Goal: Information Seeking & Learning: Learn about a topic

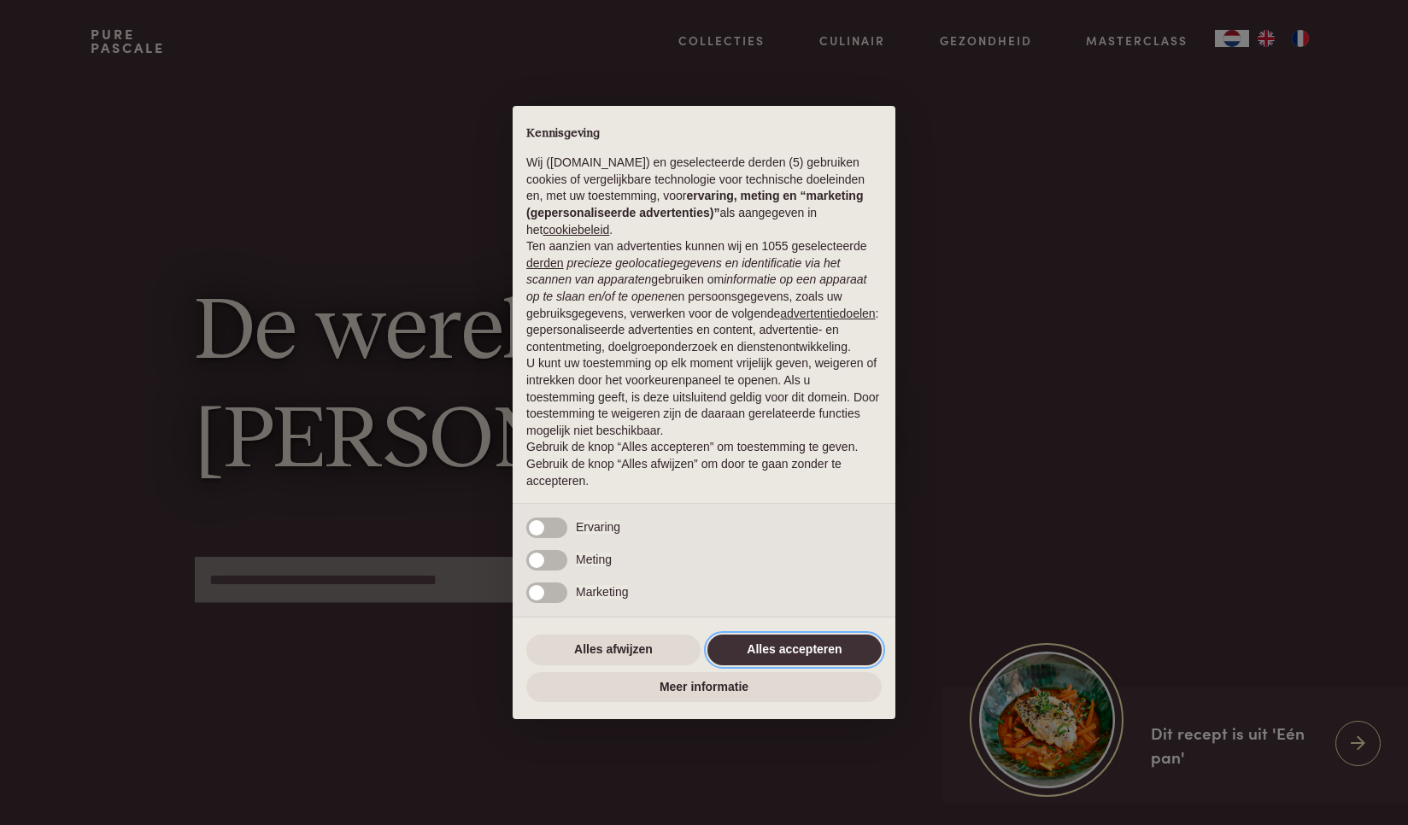
click at [783, 635] on button "Alles accepteren" at bounding box center [794, 650] width 174 height 31
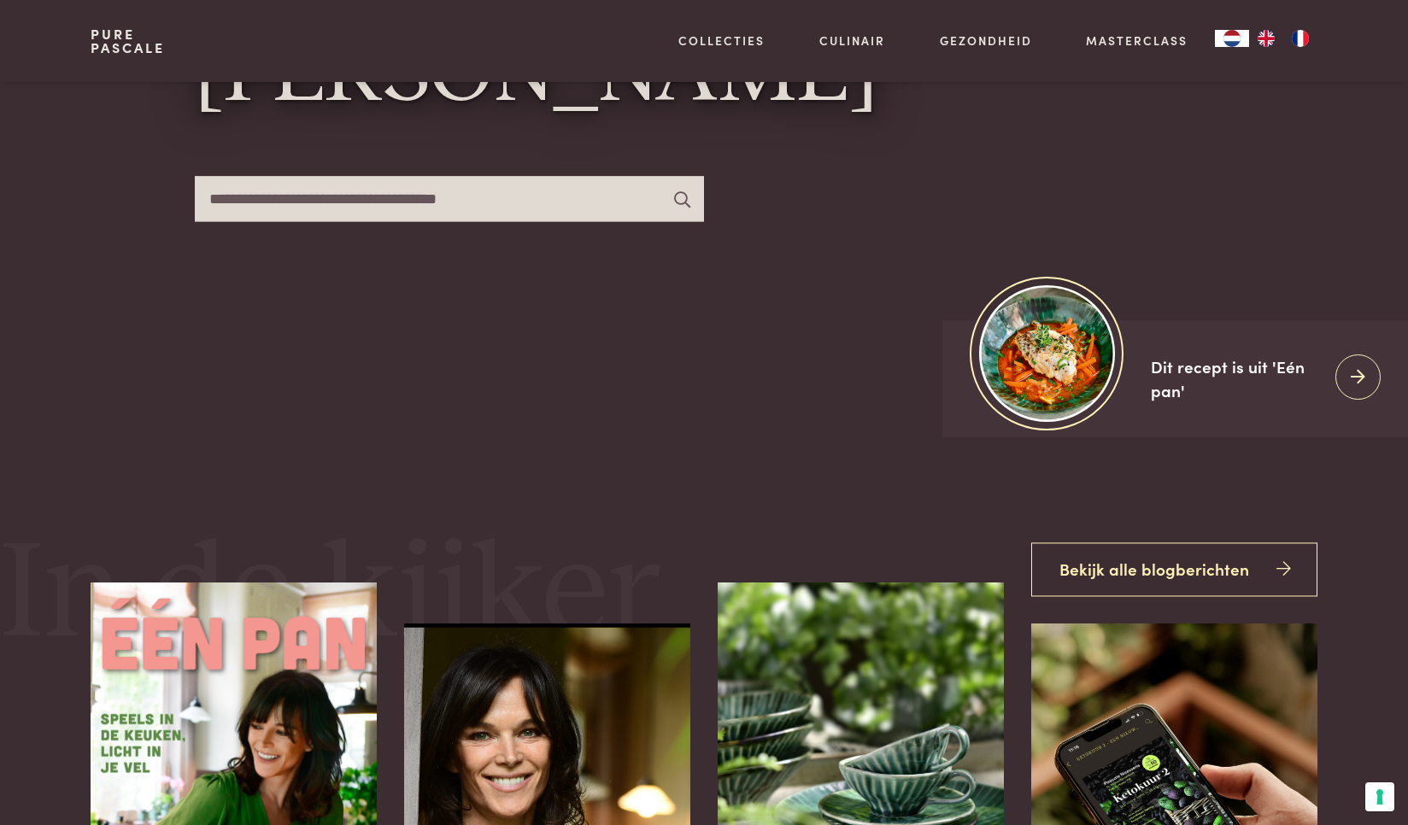
scroll to position [387, 0]
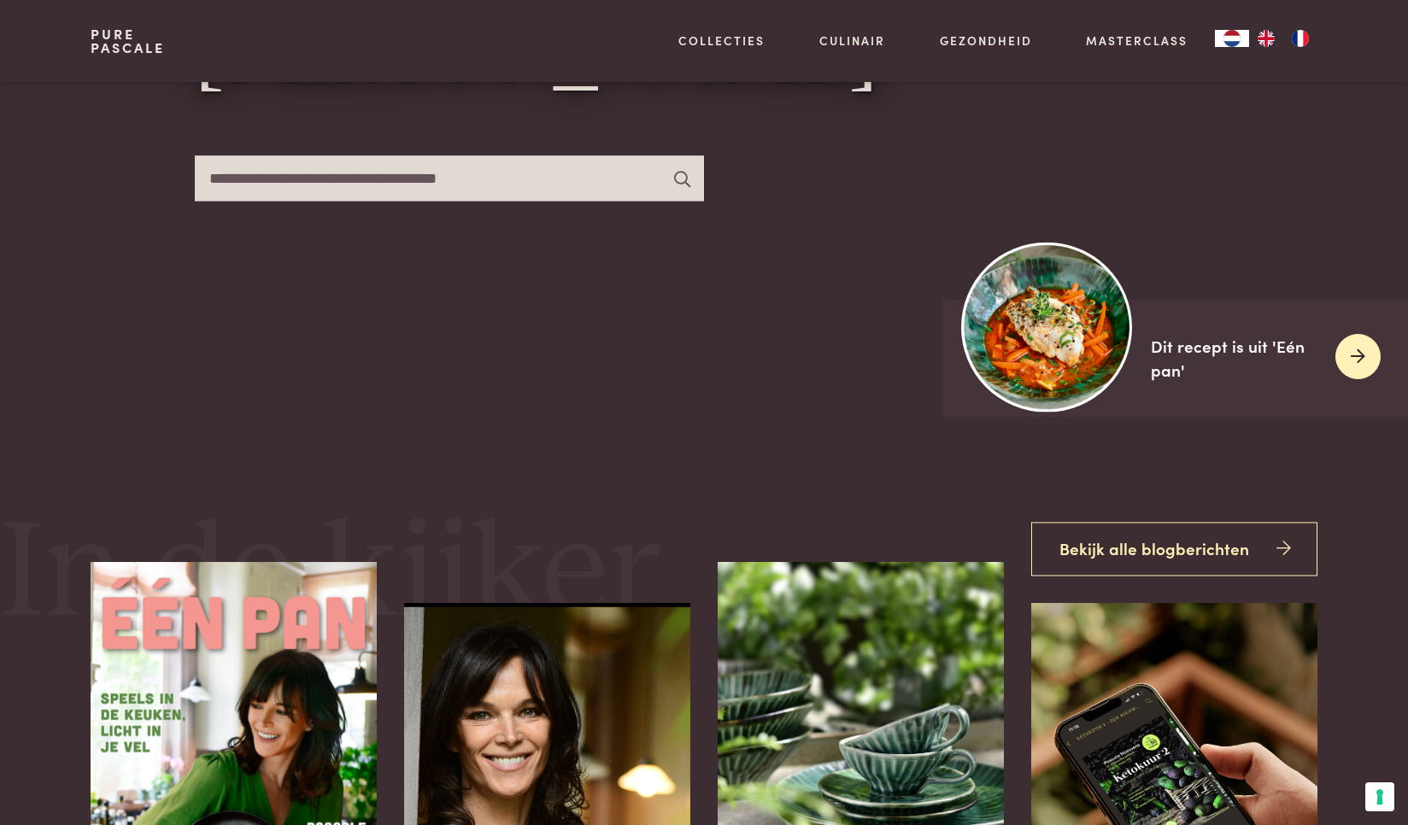
click at [1216, 361] on div "Dit recept is uit 'Eén pan'" at bounding box center [1236, 358] width 171 height 49
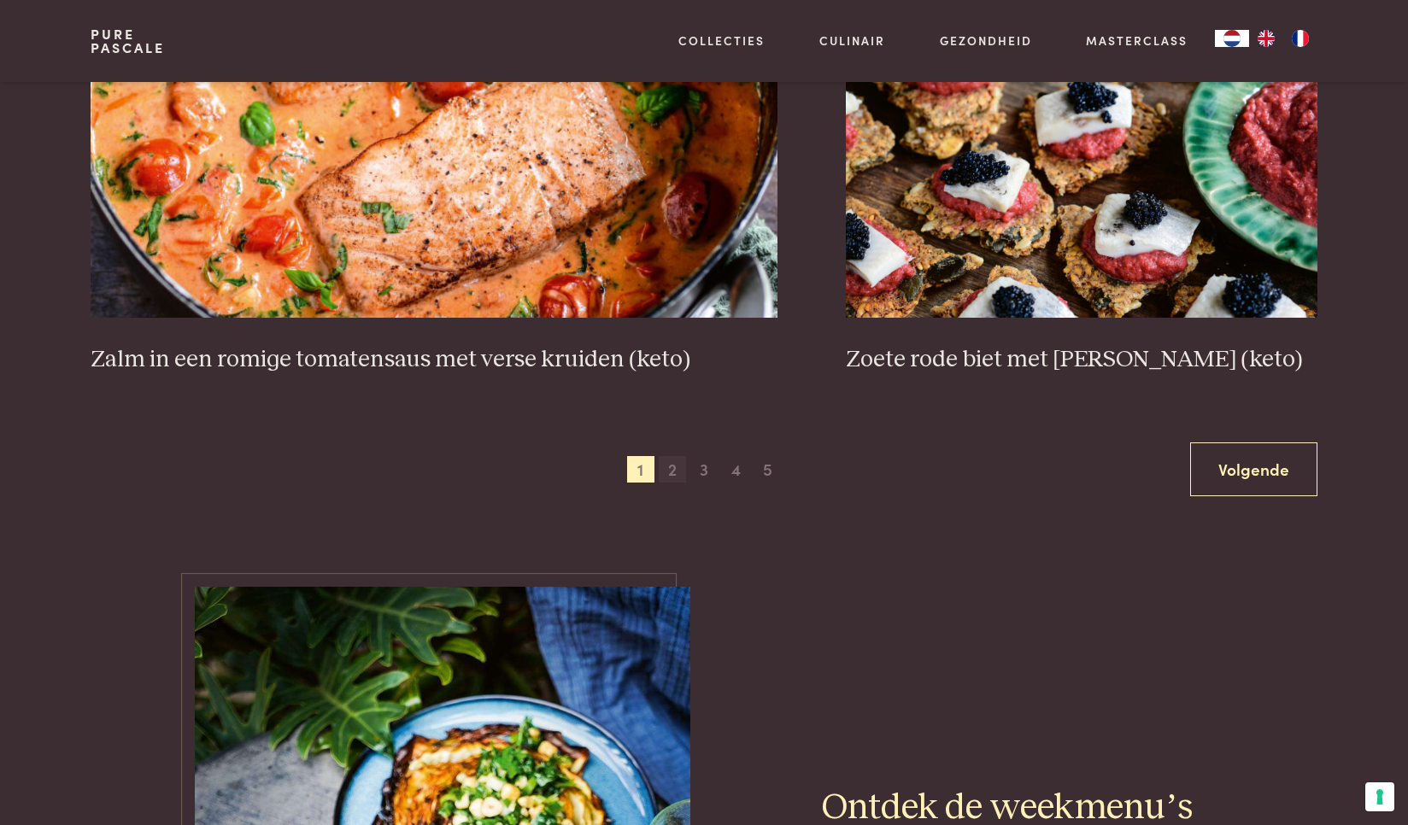
scroll to position [3176, 0]
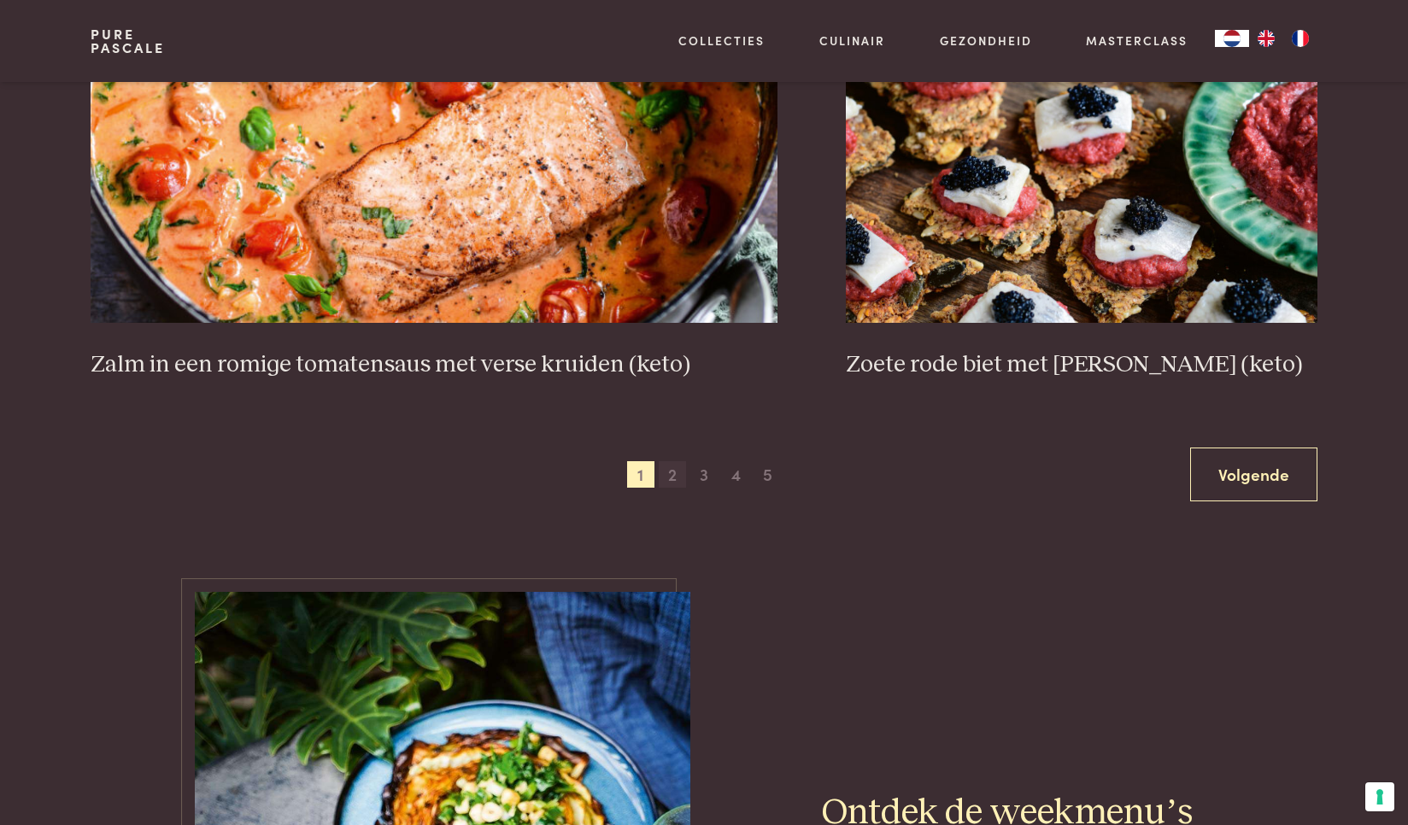
click at [674, 479] on span "2" at bounding box center [672, 474] width 27 height 27
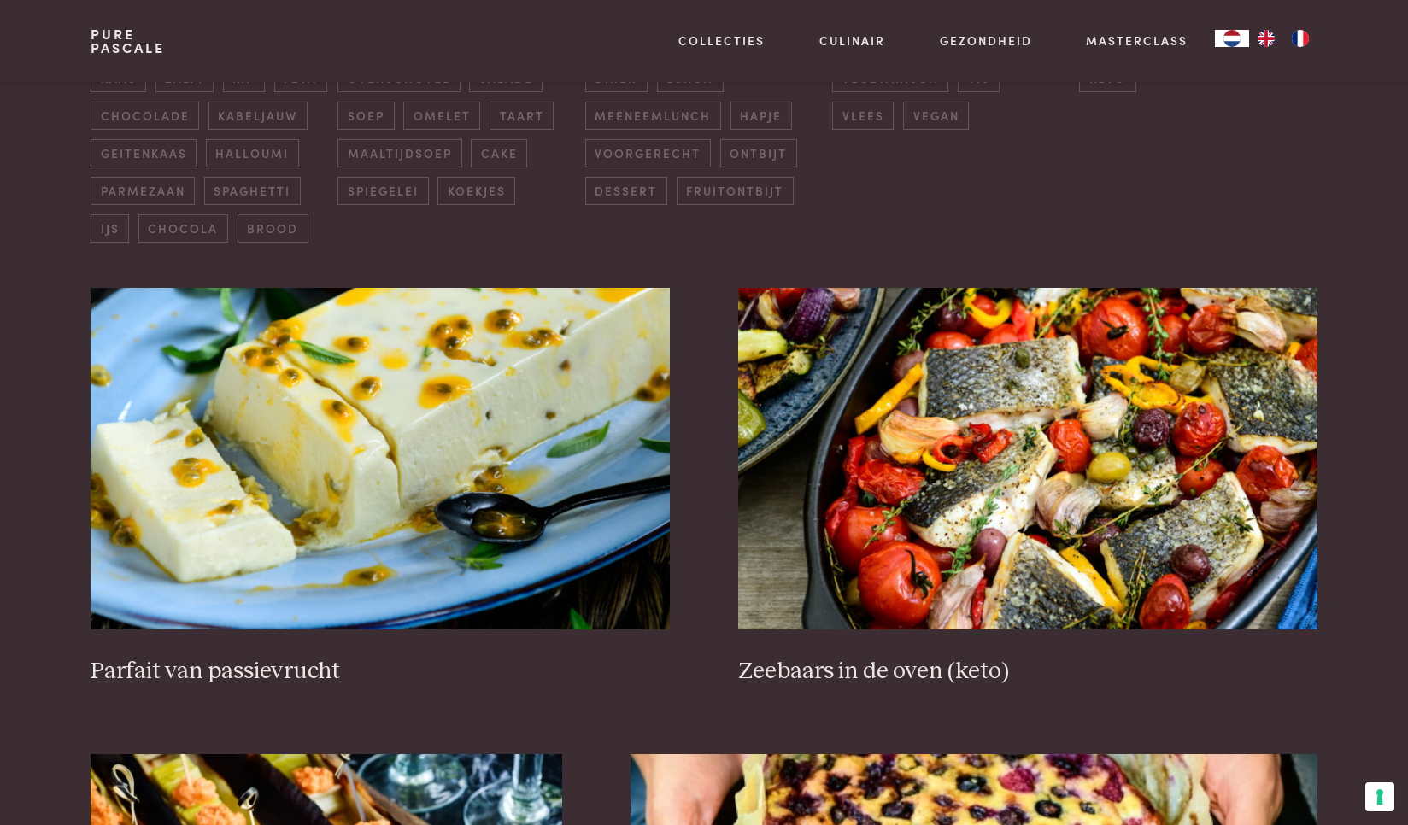
scroll to position [508, 0]
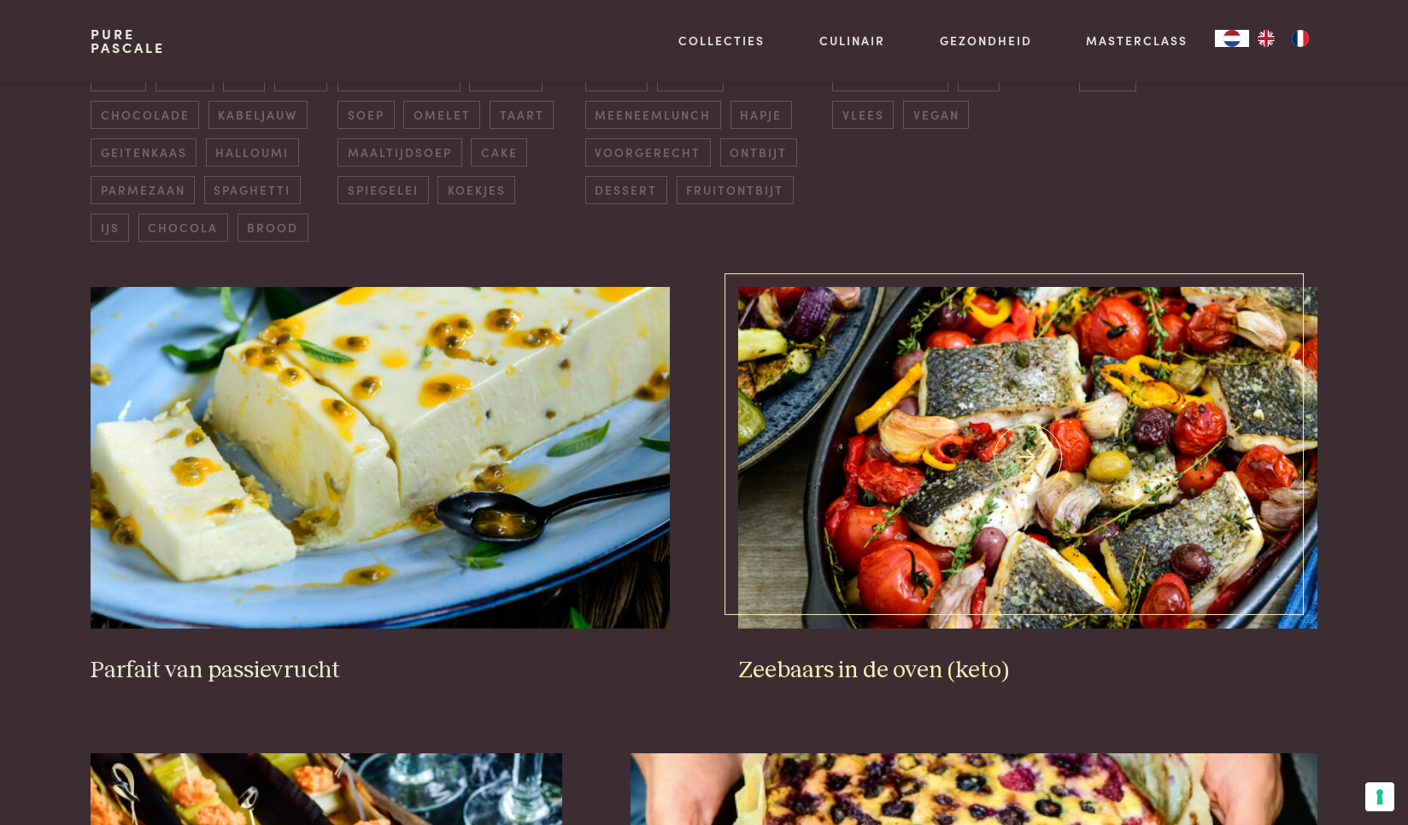
click at [1069, 500] on img at bounding box center [1027, 458] width 579 height 342
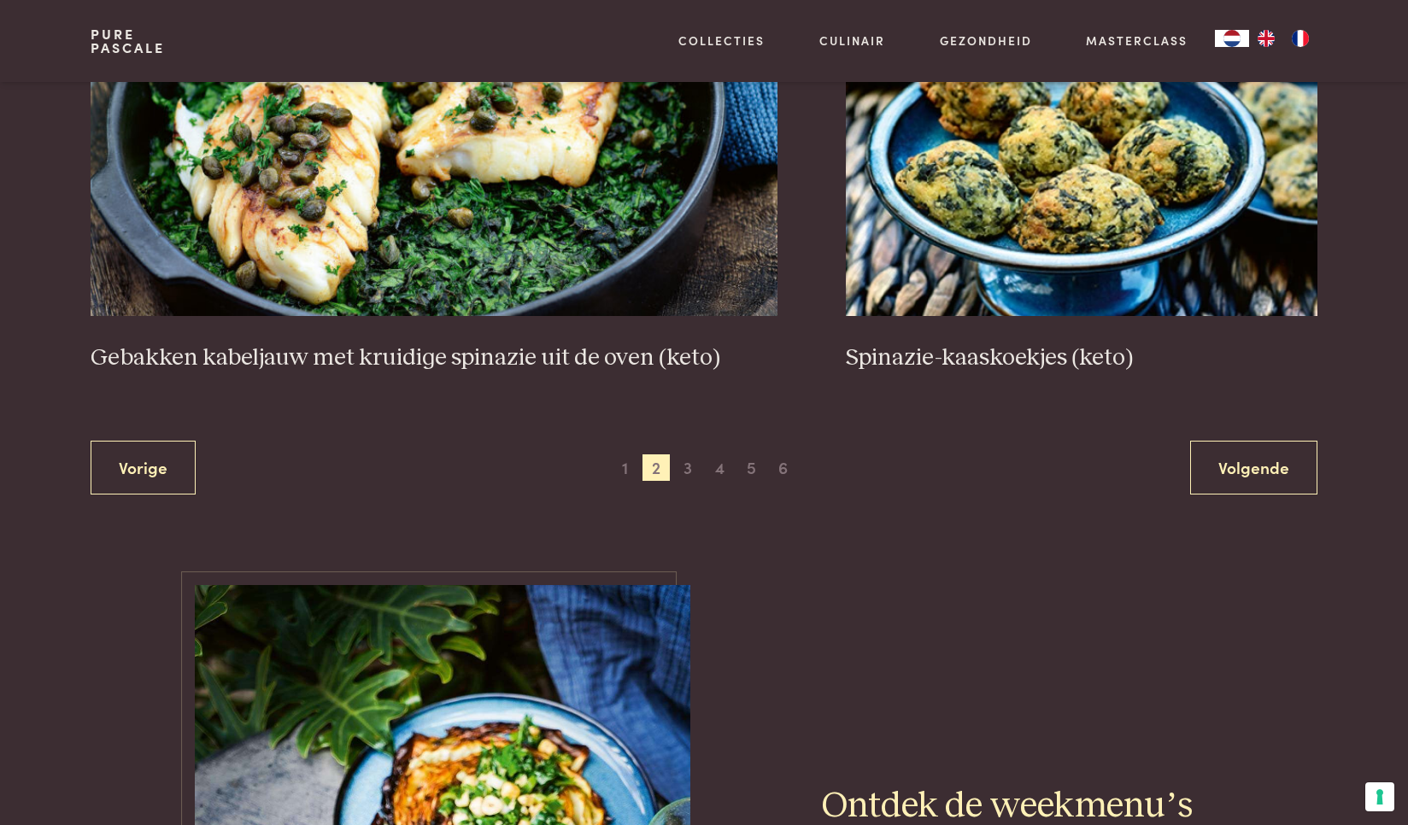
scroll to position [3187, 0]
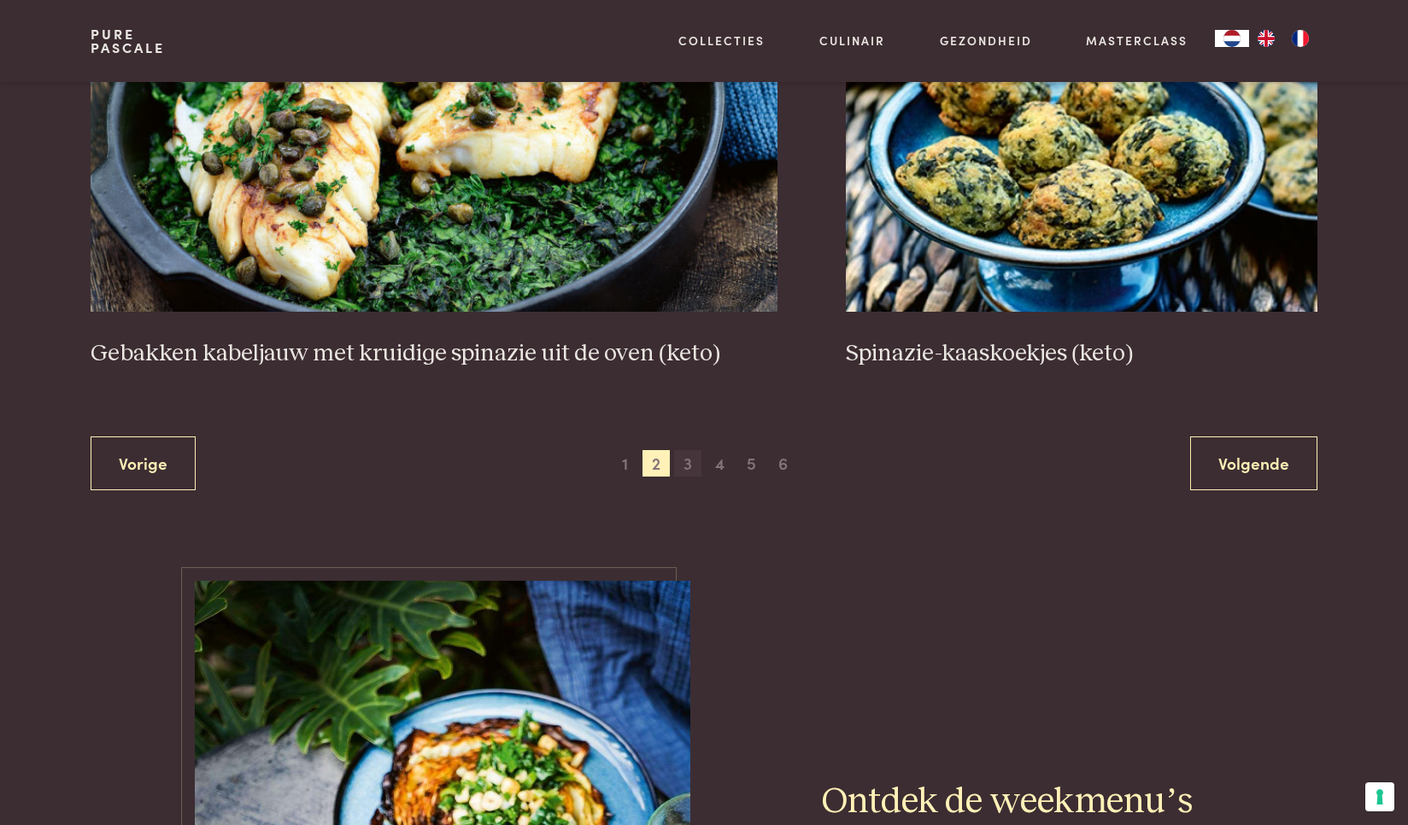
click at [682, 474] on span "3" at bounding box center [687, 463] width 27 height 27
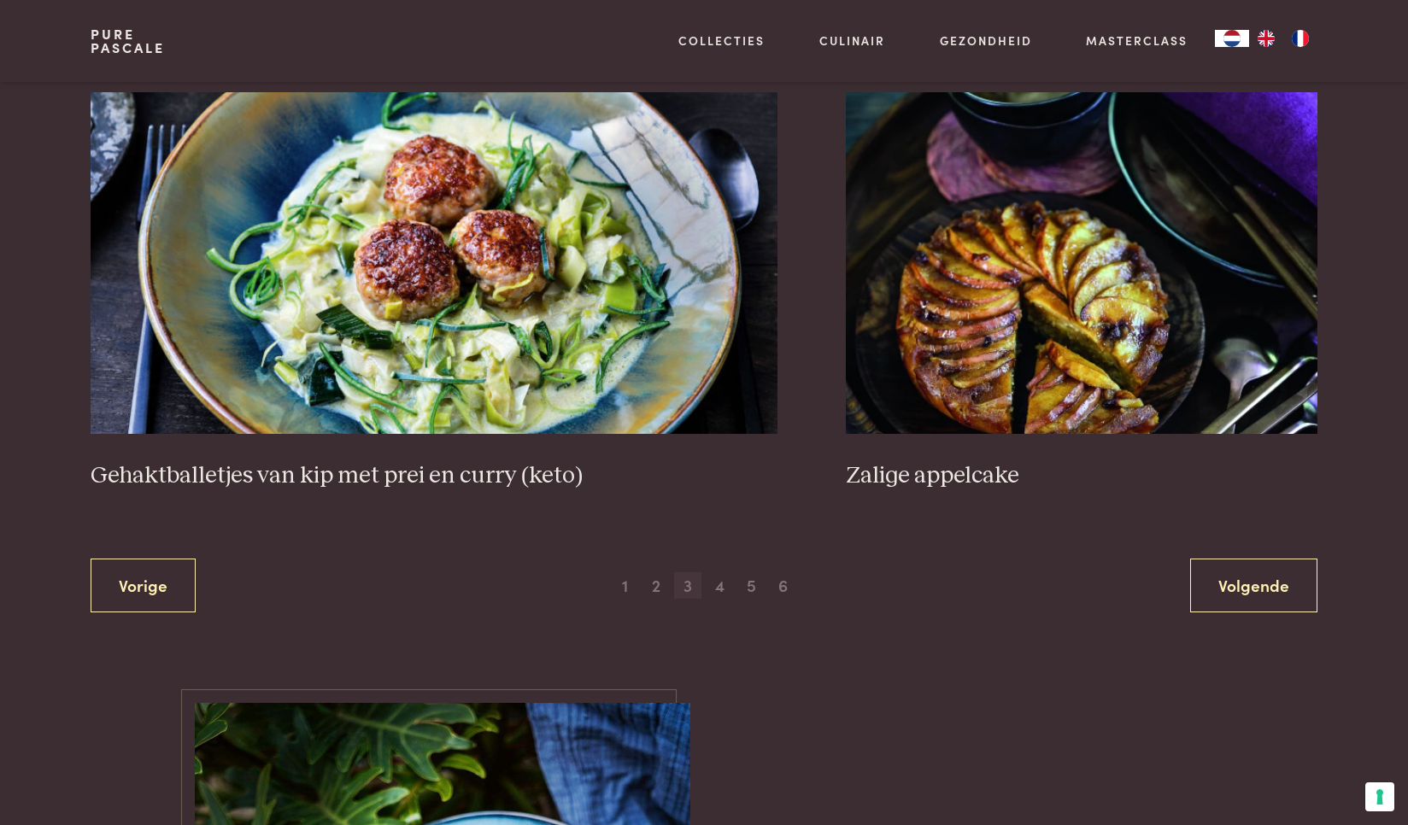
scroll to position [3127, 0]
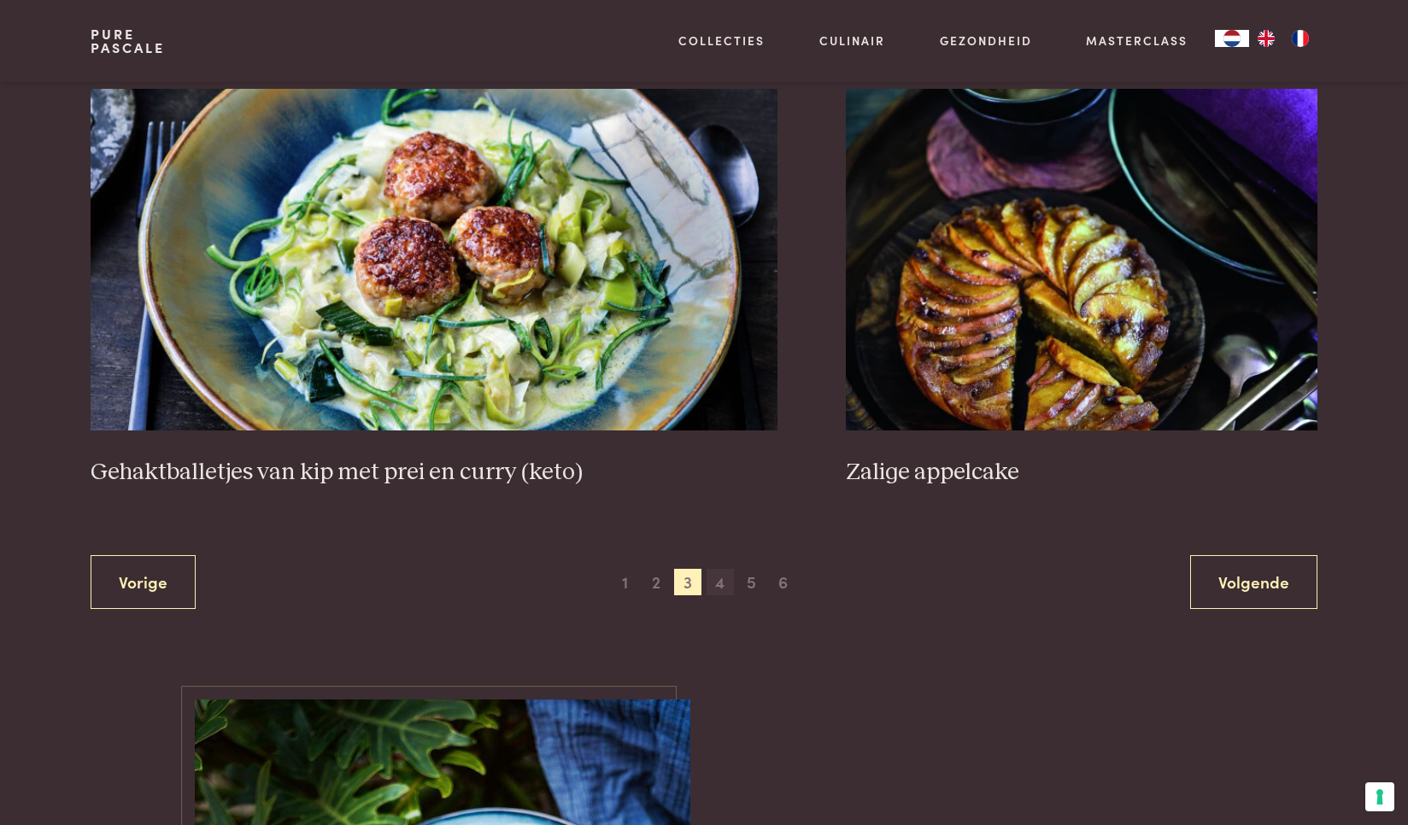
click at [718, 584] on span "4" at bounding box center [719, 582] width 27 height 27
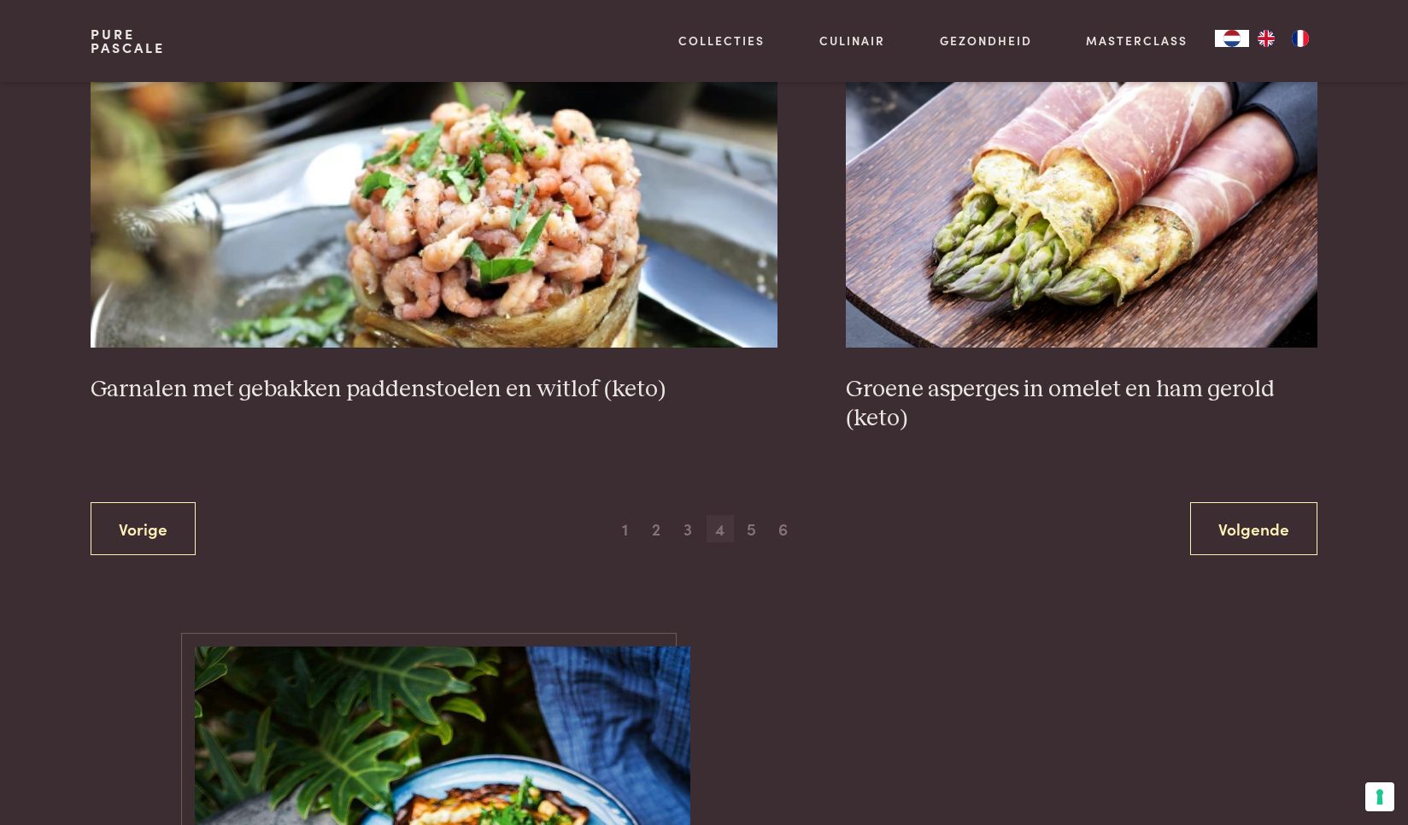
scroll to position [3128, 0]
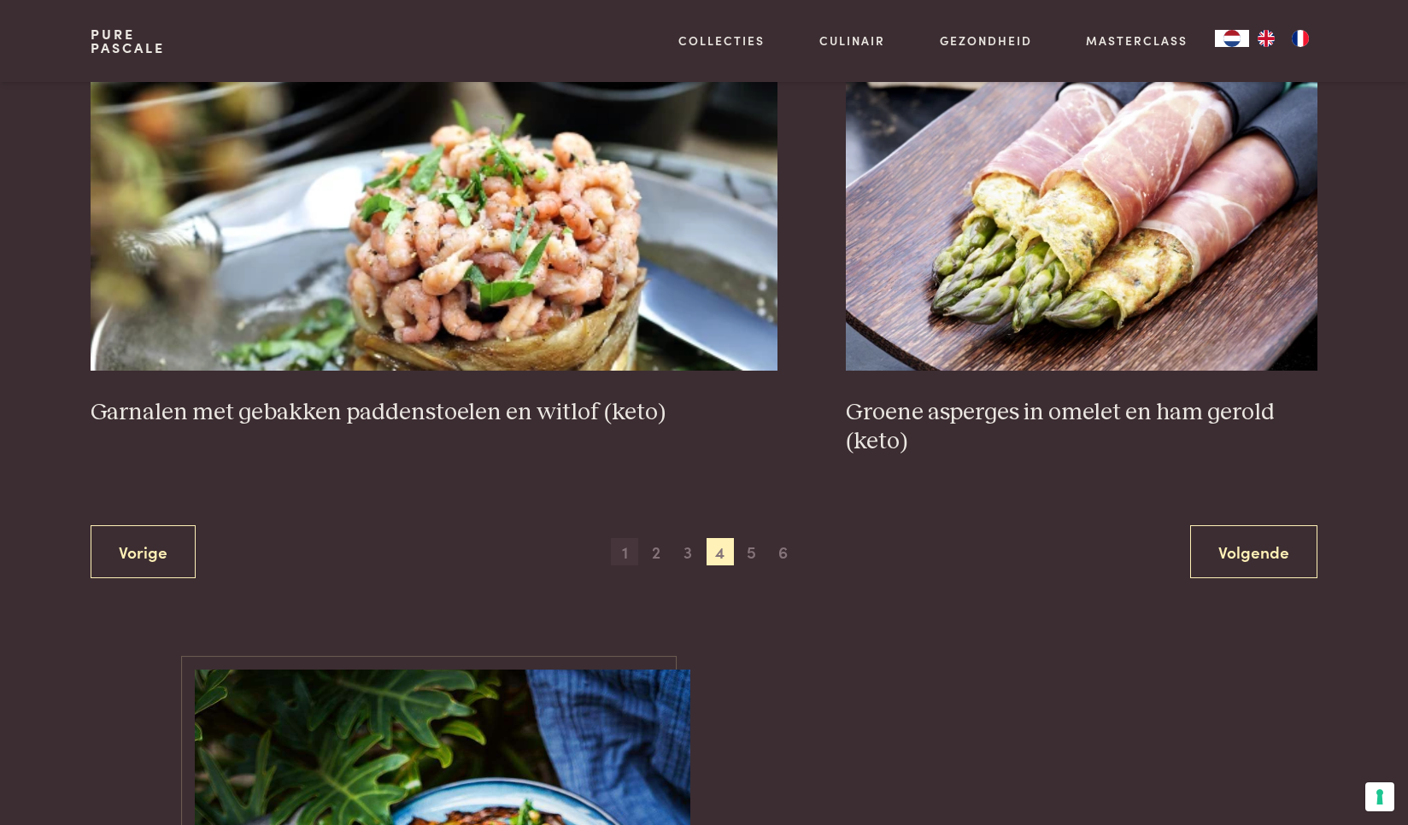
click at [632, 549] on span "1" at bounding box center [624, 551] width 27 height 27
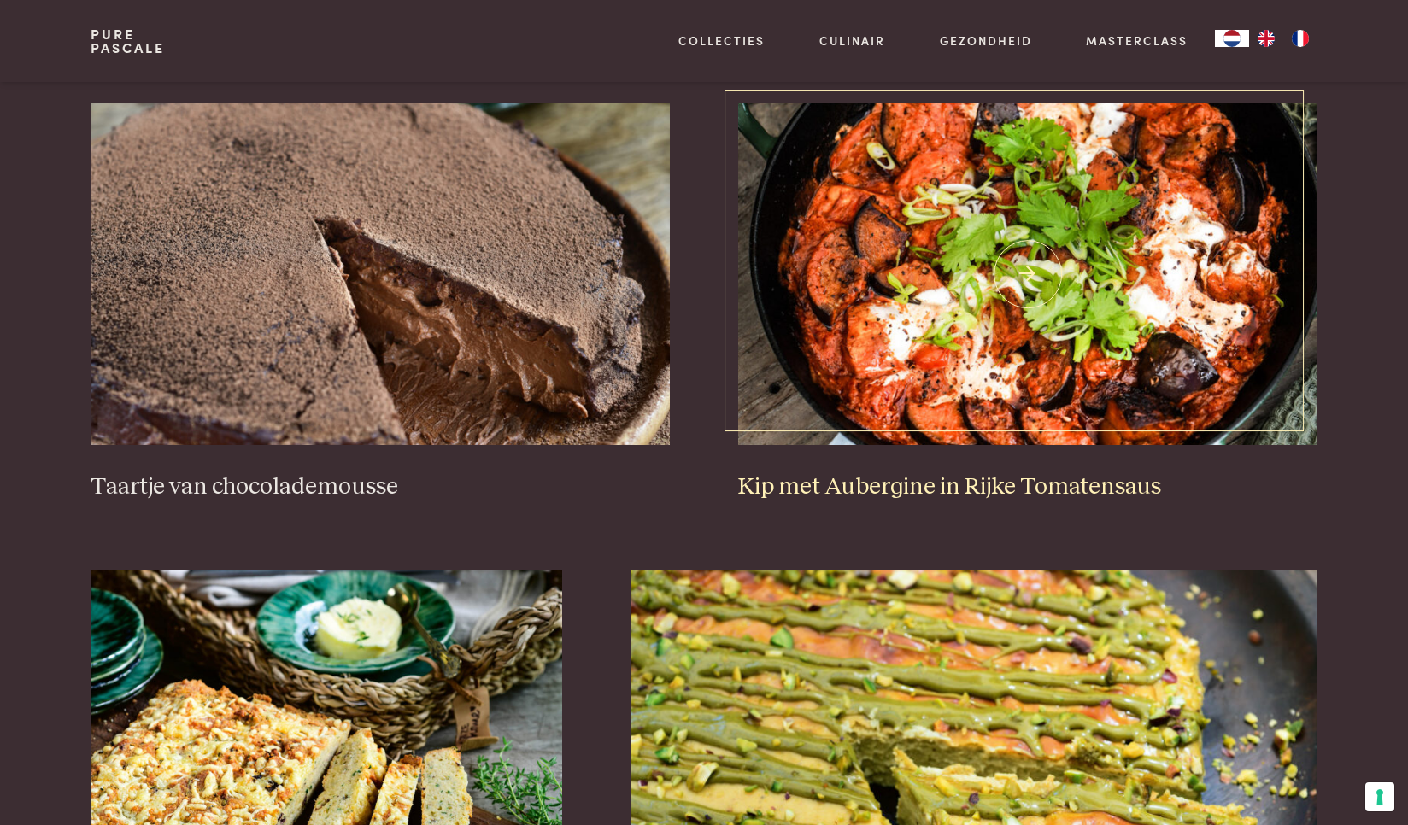
scroll to position [691, 0]
click at [1163, 361] on img at bounding box center [1027, 275] width 579 height 342
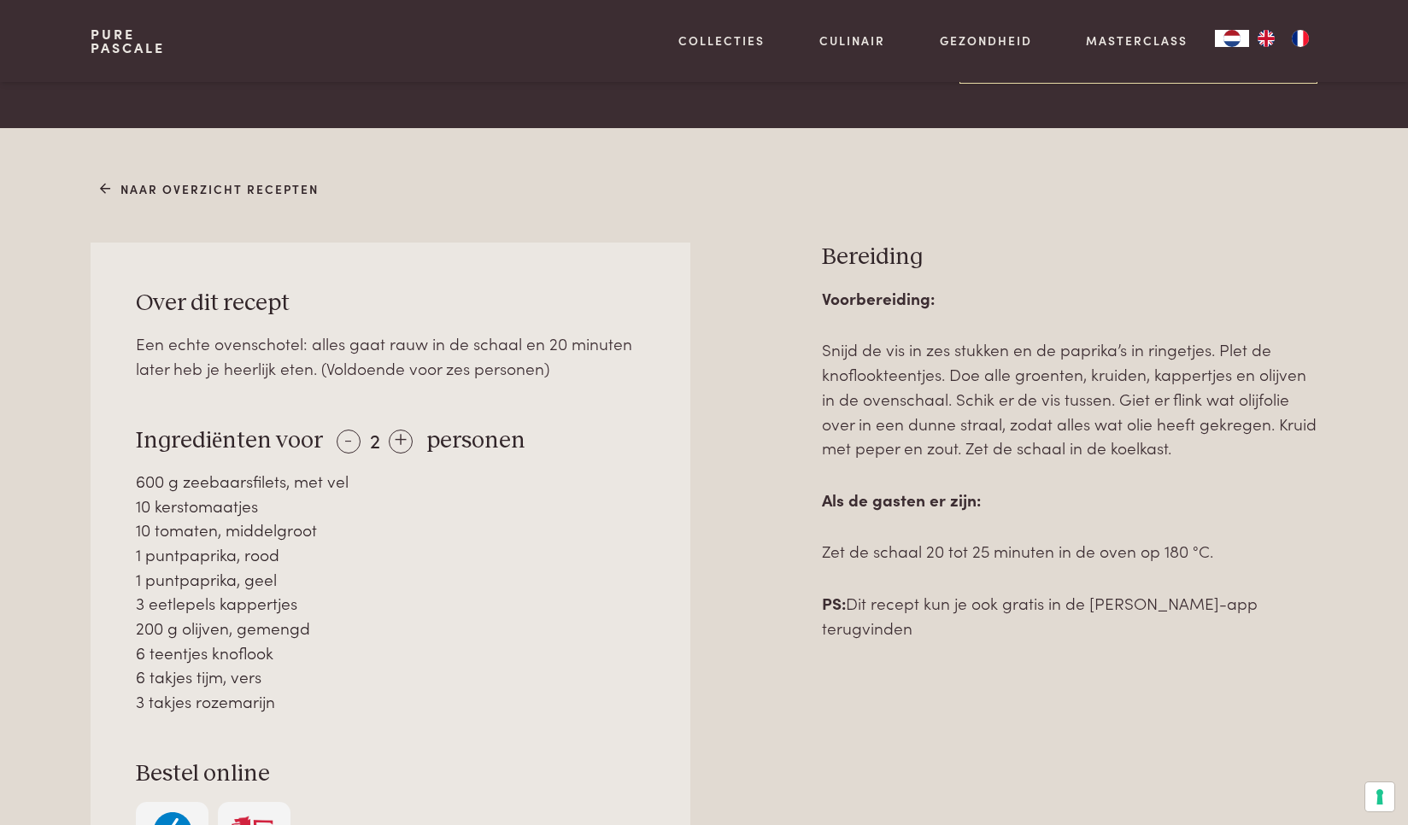
scroll to position [610, 0]
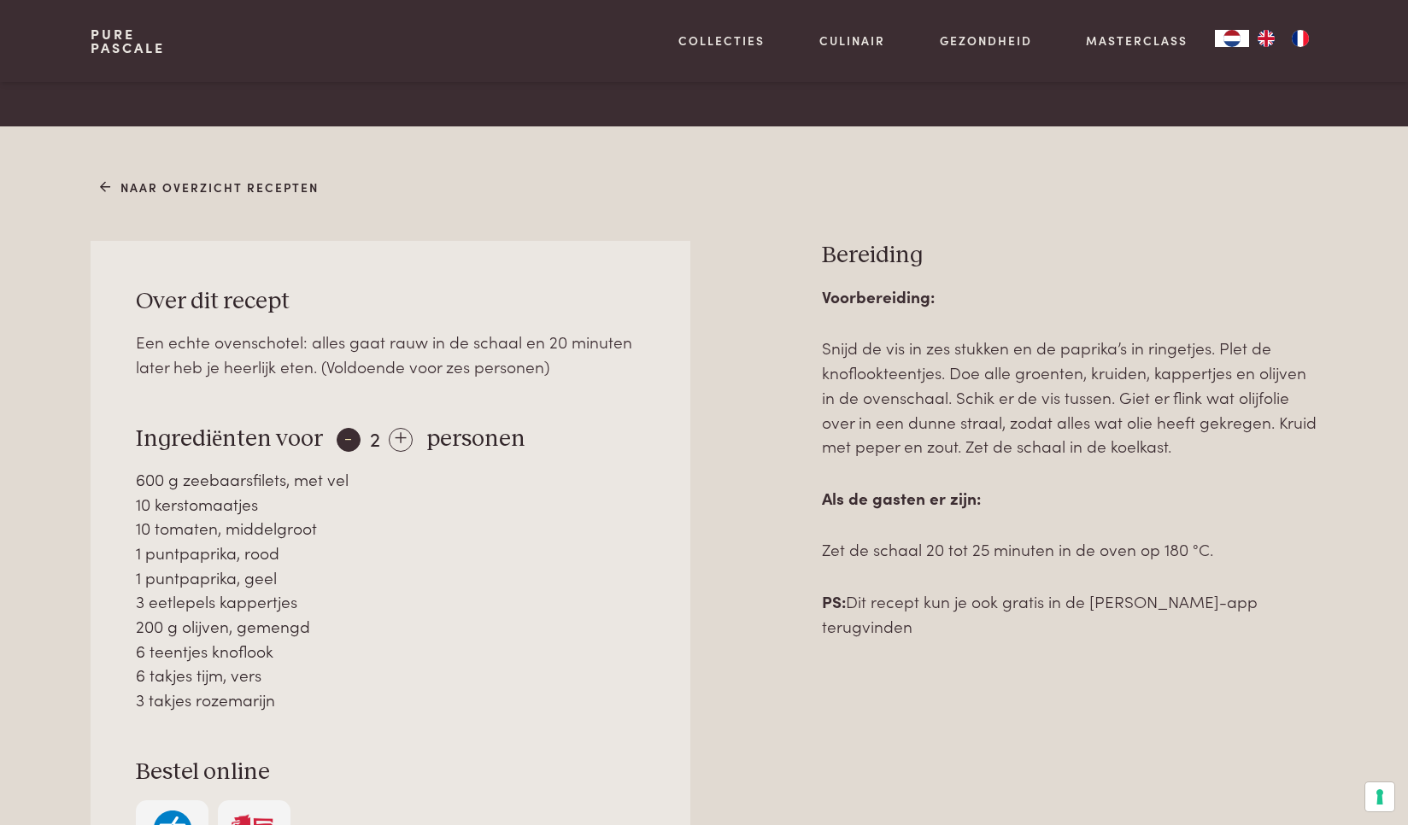
click at [354, 428] on div "-" at bounding box center [349, 440] width 24 height 24
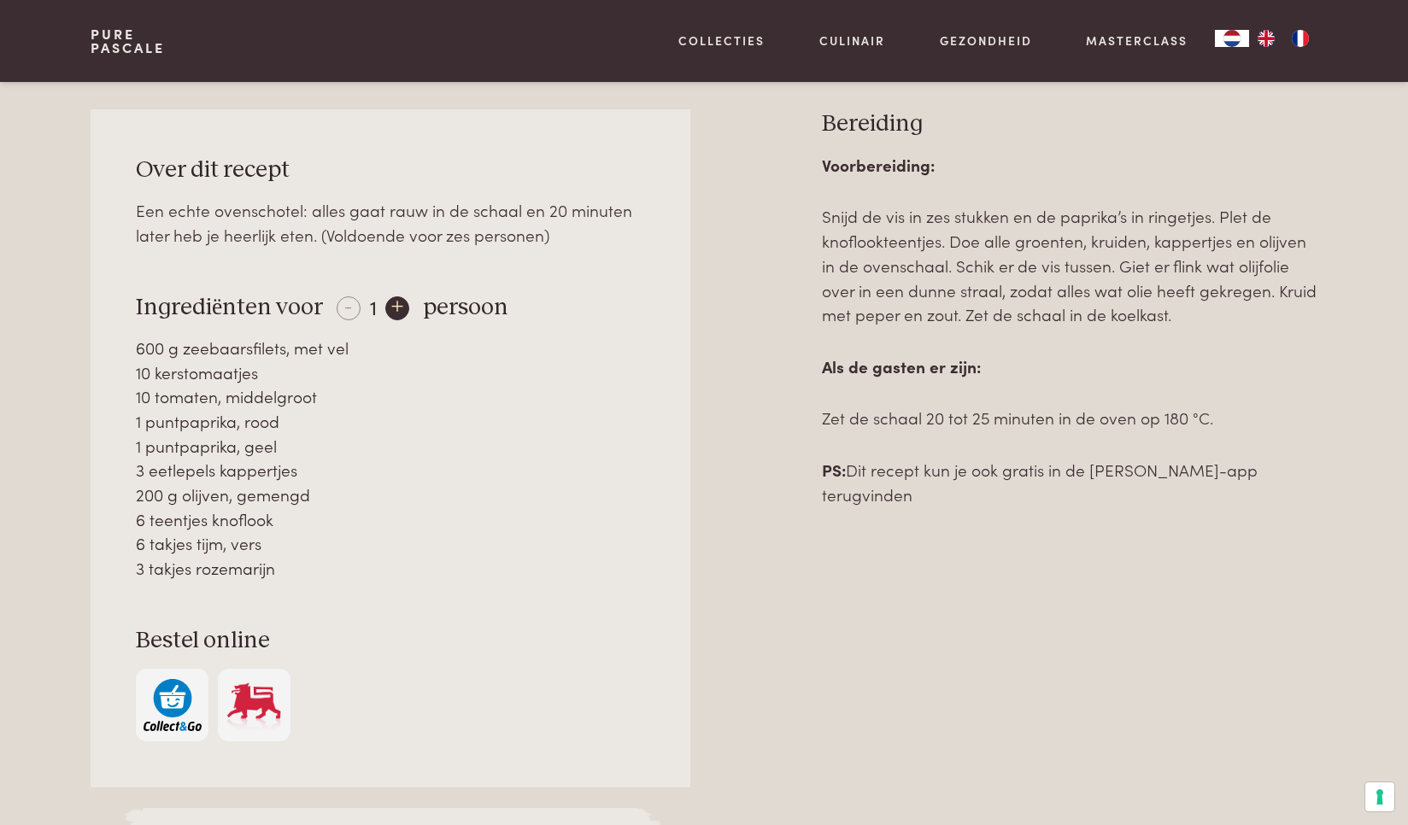
click at [398, 301] on div "+" at bounding box center [397, 308] width 24 height 24
click at [396, 299] on div "+" at bounding box center [401, 308] width 24 height 24
click at [351, 301] on div "-" at bounding box center [349, 308] width 24 height 24
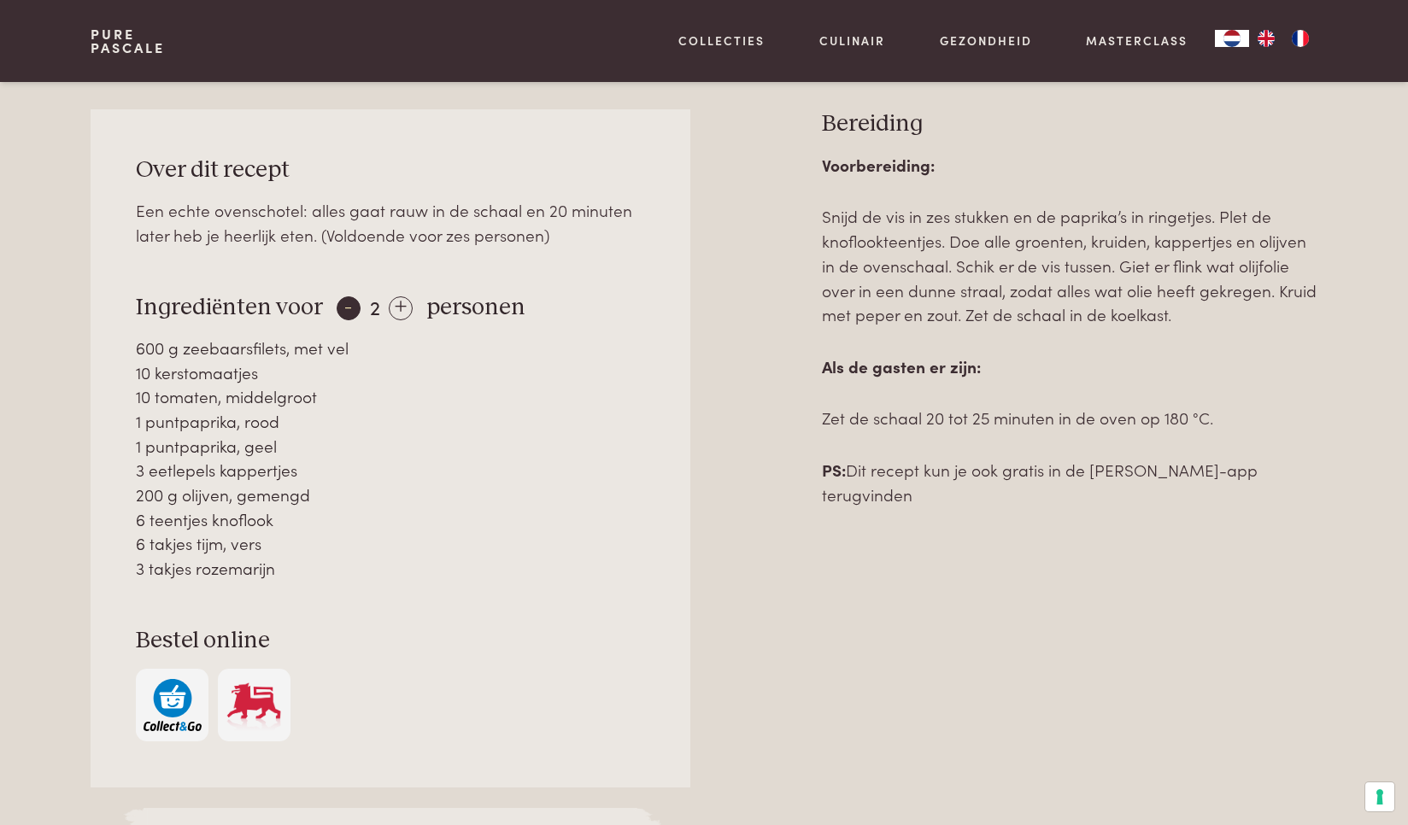
click at [351, 301] on div "-" at bounding box center [349, 308] width 24 height 24
click at [351, 301] on div "- 1 +" at bounding box center [373, 306] width 73 height 25
click at [419, 409] on div "1 puntpaprika, rood" at bounding box center [390, 421] width 509 height 25
click at [502, 493] on div "200 g olijven, gemengd" at bounding box center [390, 495] width 509 height 25
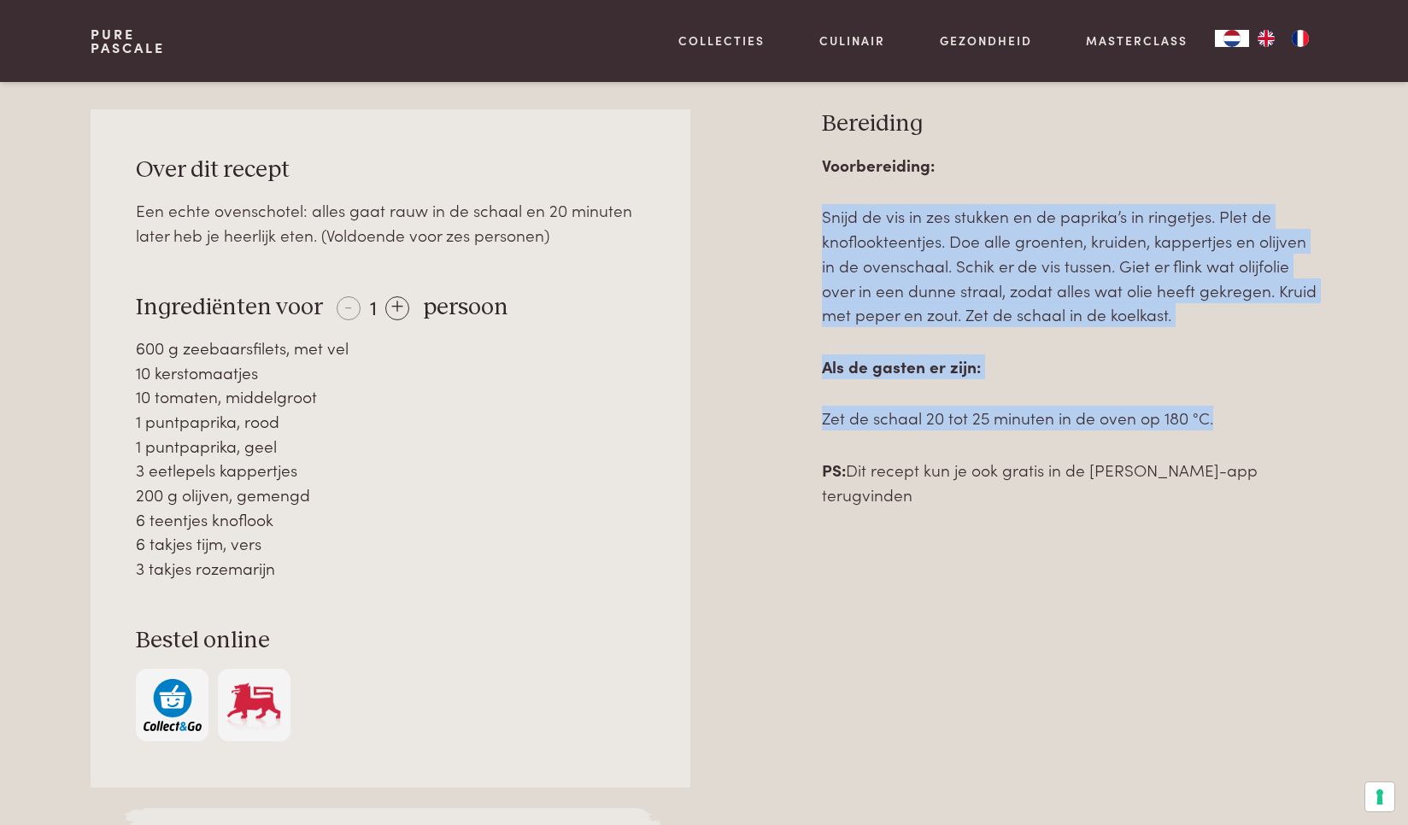
drag, startPoint x: 818, startPoint y: 202, endPoint x: 1289, endPoint y: 418, distance: 518.4
click at [1289, 418] on div "Over dit recept Een echte ovenschotel: alles gaat rauw in de schaal en 20 minut…" at bounding box center [704, 505] width 1227 height 793
drag, startPoint x: 136, startPoint y: 336, endPoint x: 349, endPoint y: 565, distance: 312.5
click at [349, 565] on div "600 g zeebaarsfilets, met vel 10 kerstomaatjes 10 tomaten, middelgroot 1 puntpa…" at bounding box center [390, 456] width 509 height 245
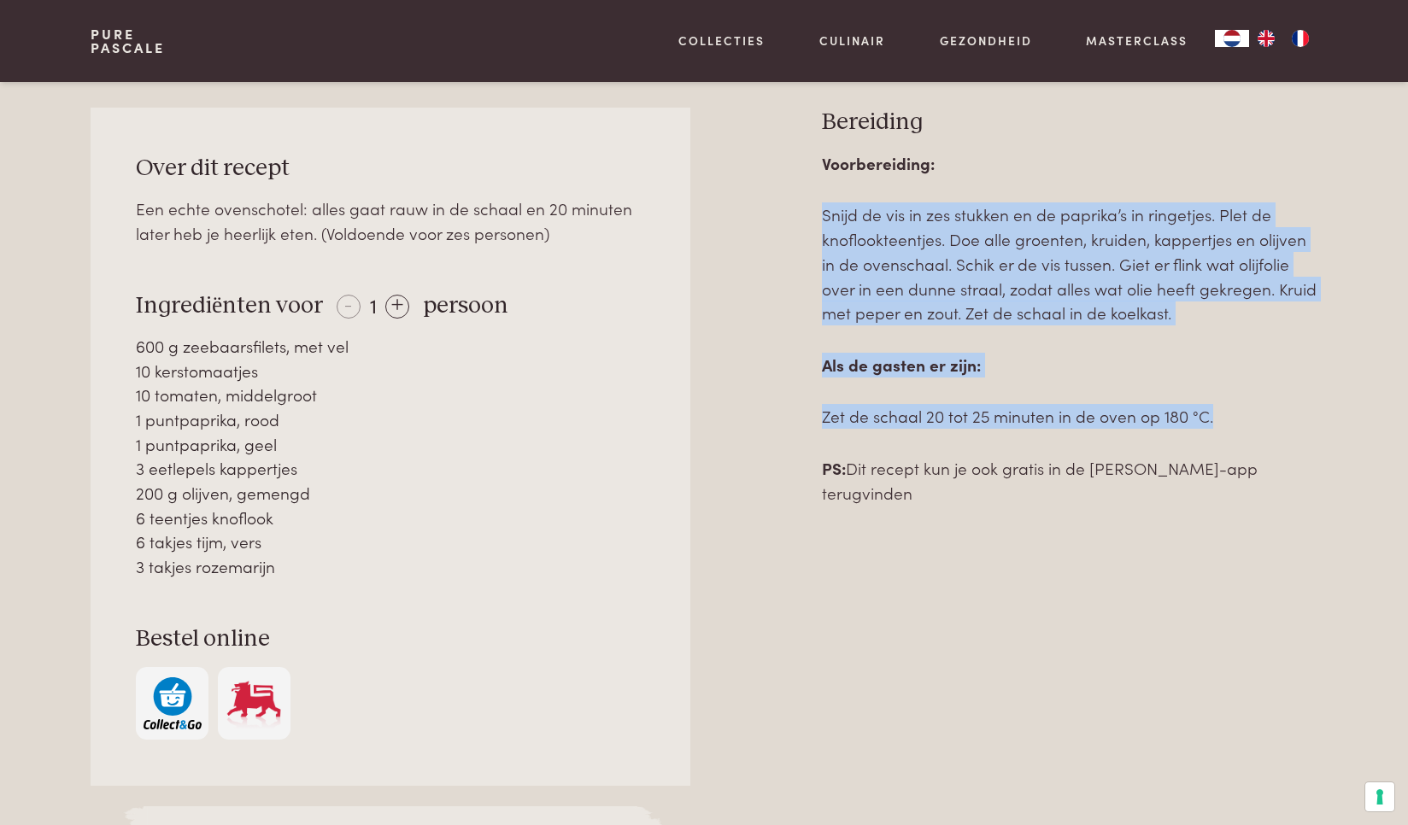
copy div "600 g zeebaarsfilets, met vel 10 kerstomaatjes 10 tomaten, middelgroot 1 puntpa…"
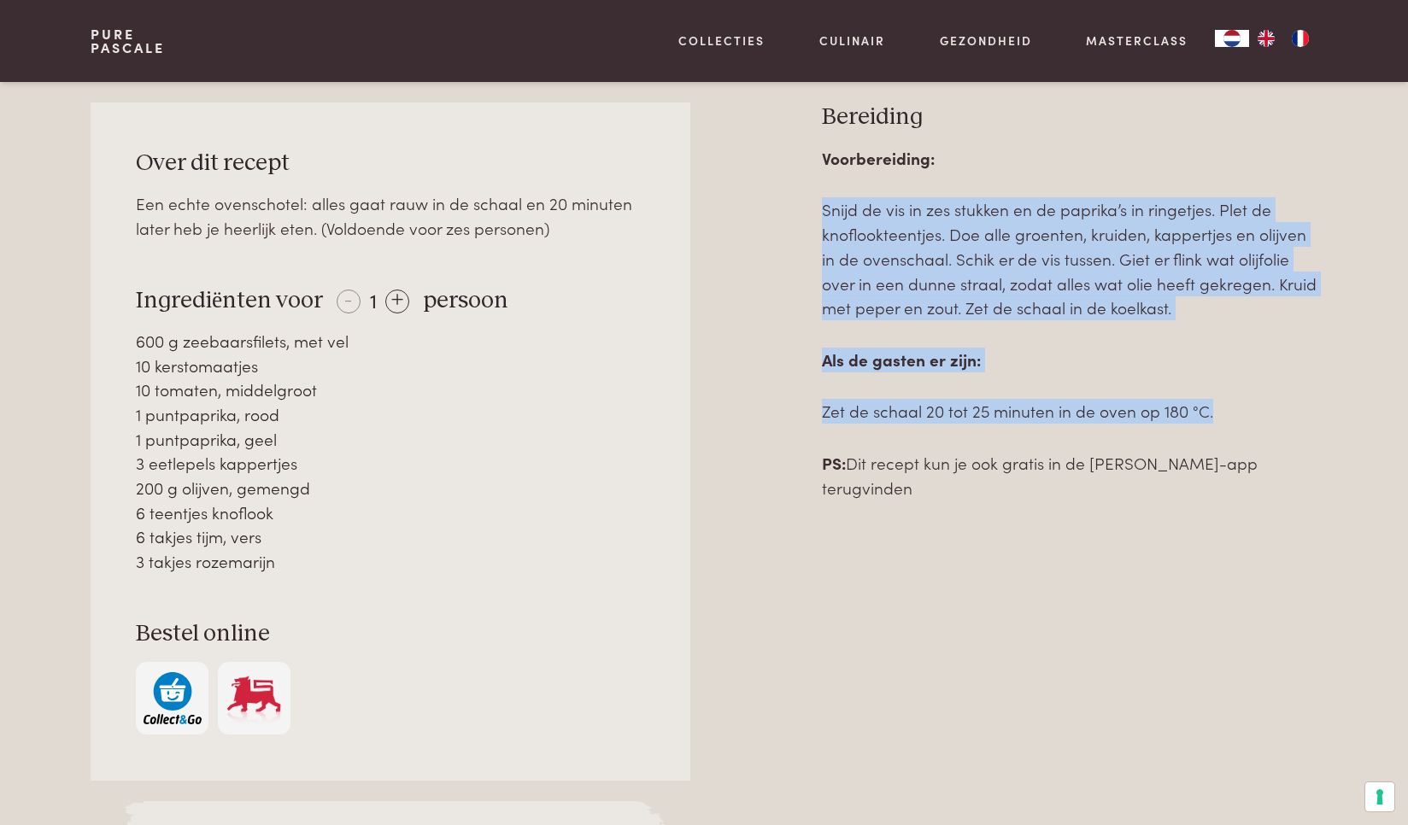
drag, startPoint x: 818, startPoint y: 199, endPoint x: 1283, endPoint y: 418, distance: 514.4
click at [1283, 418] on div "Over dit recept Een echte ovenschotel: alles gaat rauw in de schaal en 20 minut…" at bounding box center [704, 499] width 1227 height 793
copy div "Snijd de vis in zes stukken en de paprika’s in ringetjes. Plet de knoflookteent…"
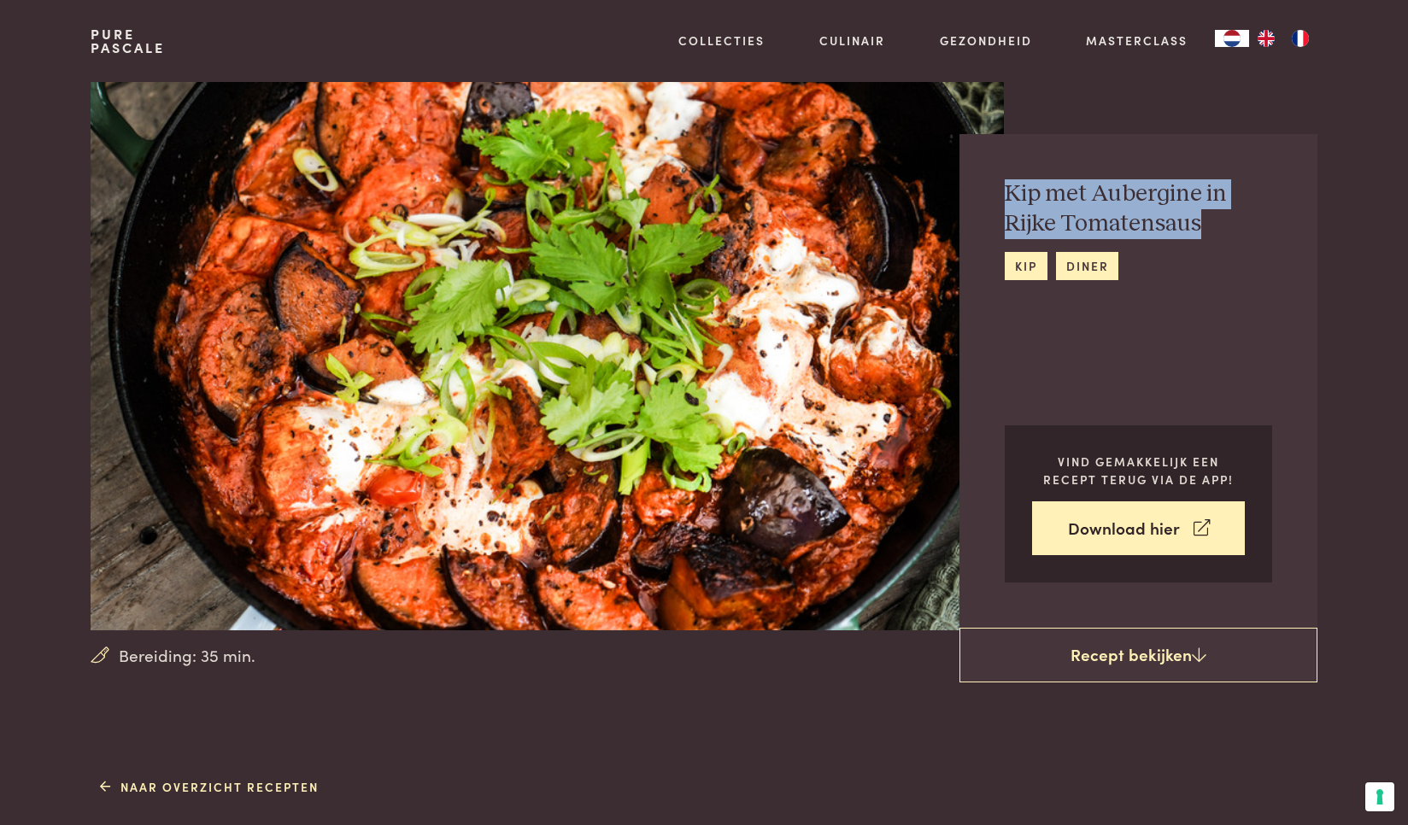
drag, startPoint x: 1005, startPoint y: 192, endPoint x: 1209, endPoint y: 219, distance: 205.0
click at [1209, 219] on h2 "Kip met Aubergine in Rijke Tomatensaus" at bounding box center [1138, 208] width 267 height 59
copy h2 "Kip met Aubergine in Rijke Tomatensaus"
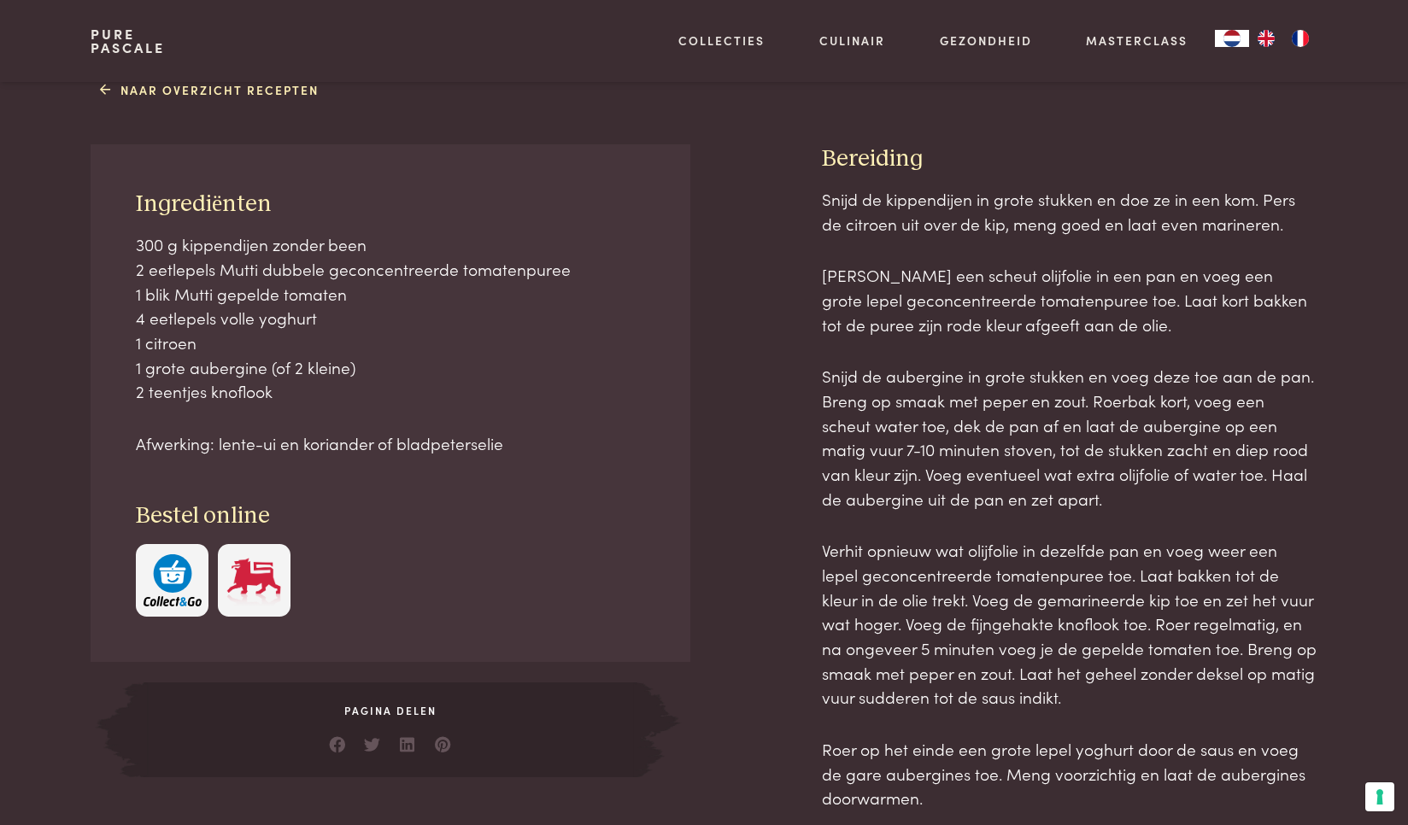
scroll to position [710, 0]
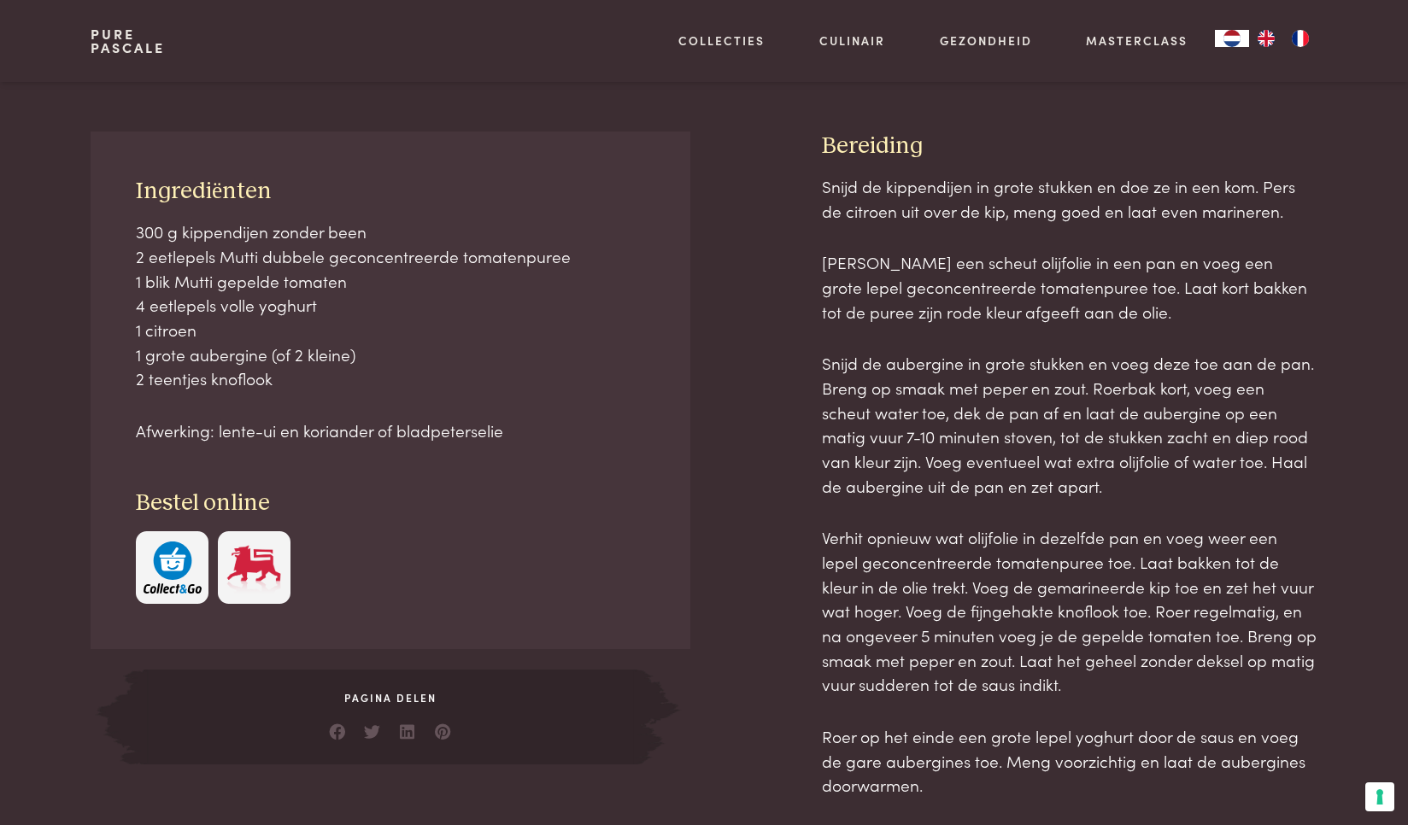
drag, startPoint x: 132, startPoint y: 231, endPoint x: 287, endPoint y: 384, distance: 218.7
click at [287, 384] on div "Ingrediënten 300 g kippendijen zonder been 2 eetlepels Mutti dubbele geconcentr…" at bounding box center [391, 391] width 600 height 519
copy p "300 g kippendijen zonder been 2 eetlepels Mutti dubbele geconcentreerde tomaten…"
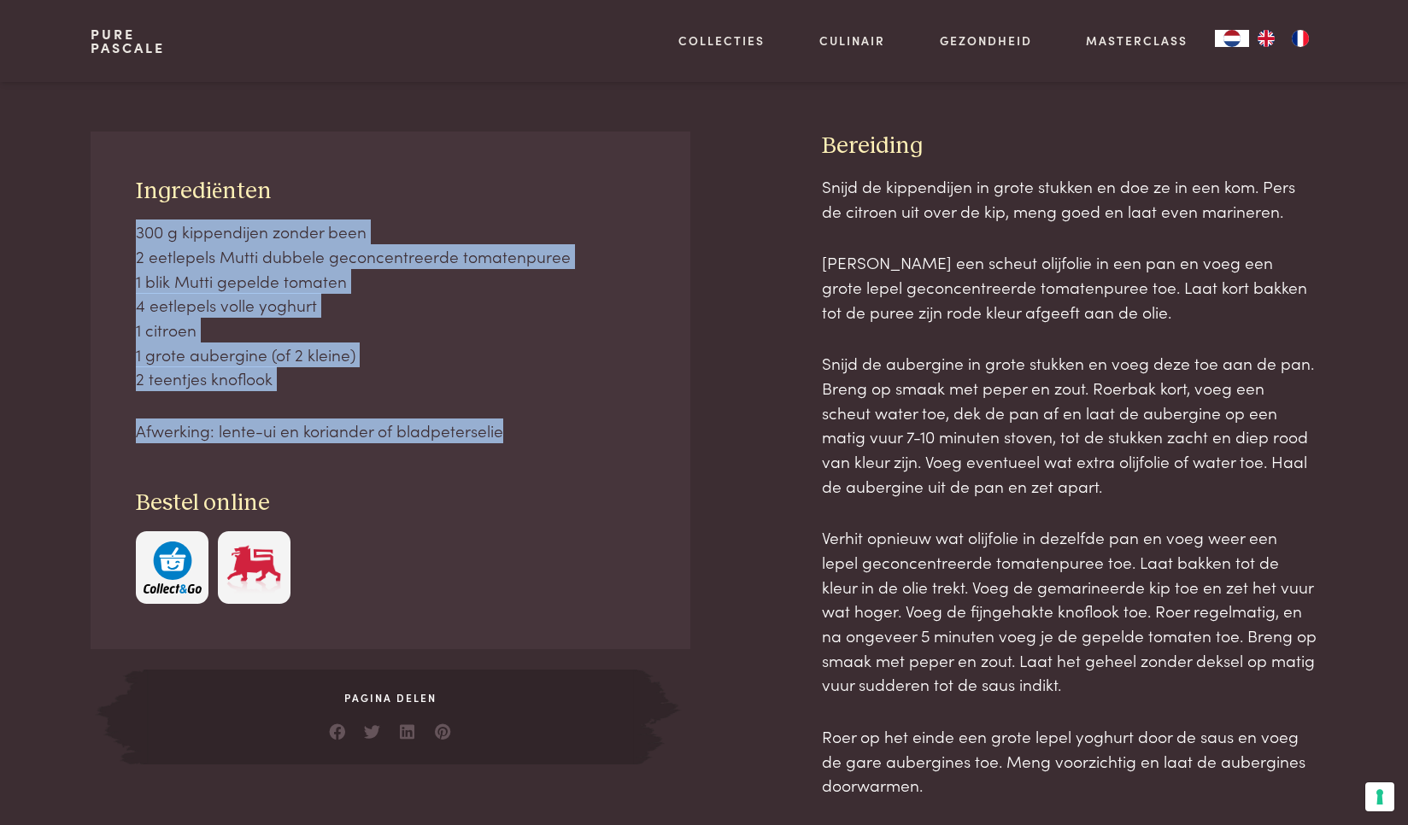
drag, startPoint x: 135, startPoint y: 432, endPoint x: 497, endPoint y: 441, distance: 362.3
click at [497, 441] on p "Afwerking: lente-ui en koriander of bladpeterselie" at bounding box center [390, 431] width 509 height 25
copy div "300 g kippendijen zonder been 2 eetlepels Mutti dubbele geconcentreerde tomaten…"
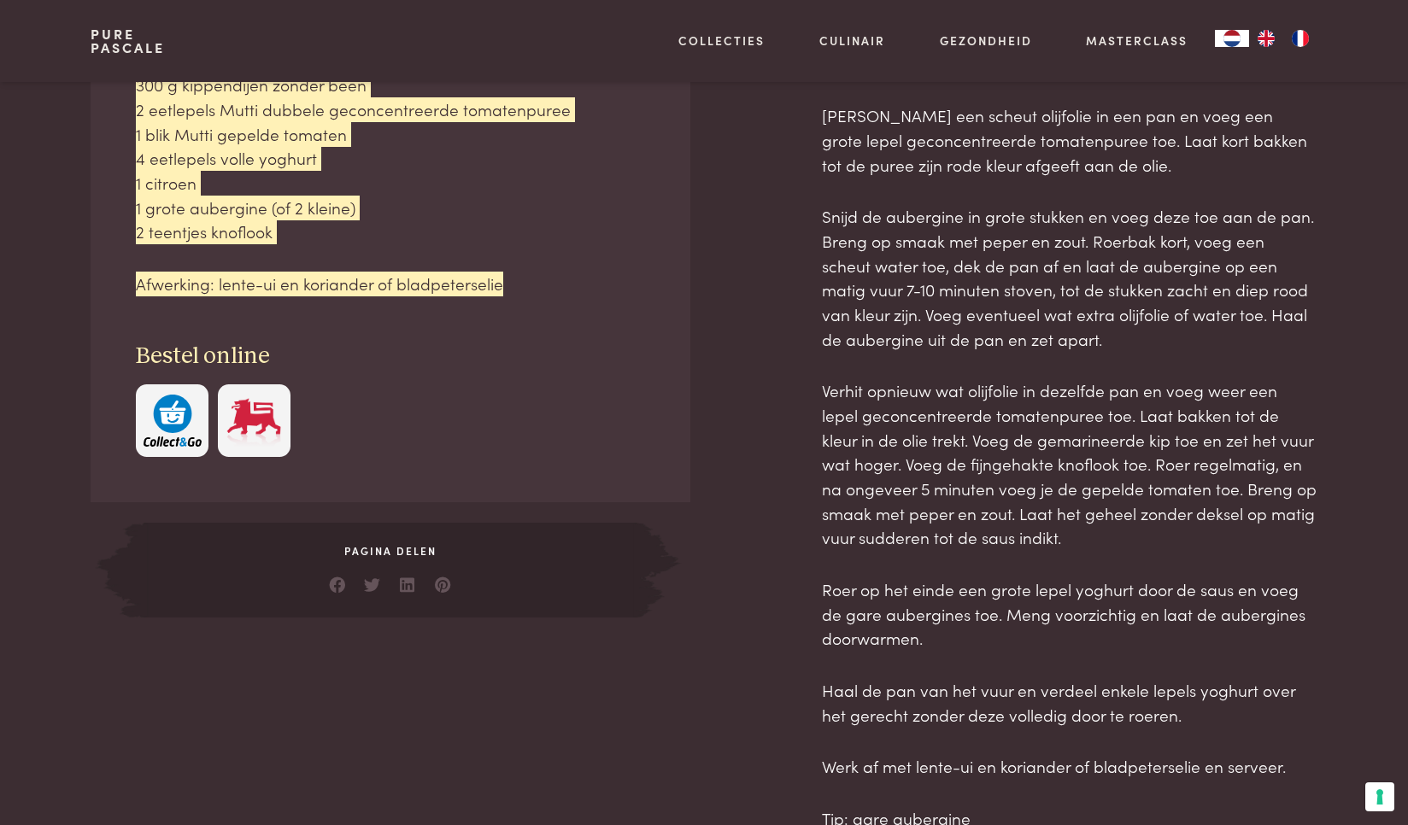
scroll to position [858, 0]
